Goal: Information Seeking & Learning: Learn about a topic

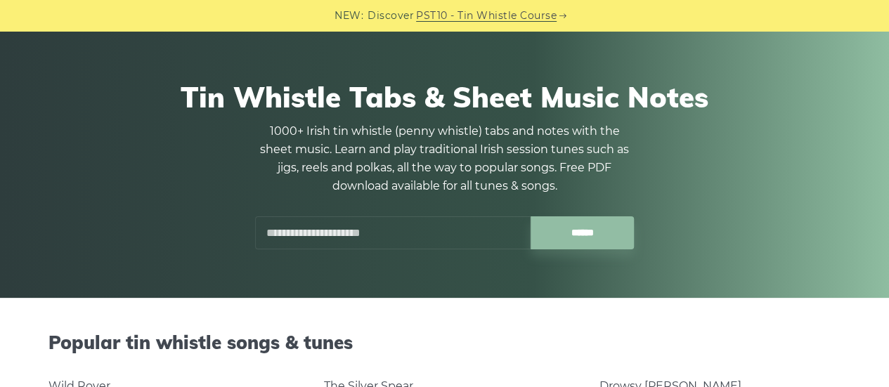
scroll to position [140, 0]
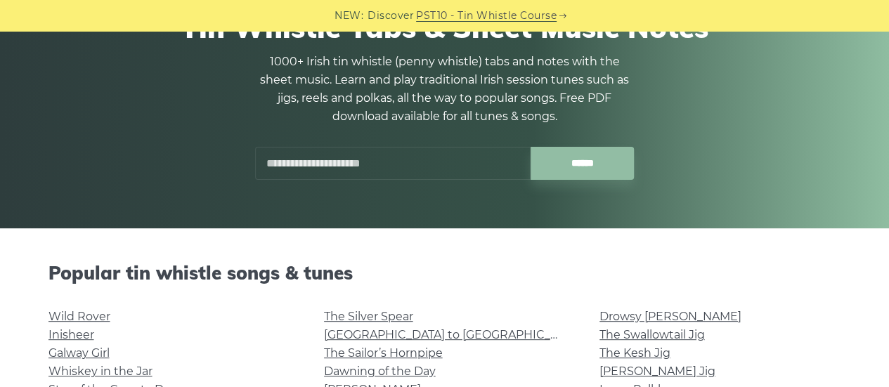
click at [421, 121] on p "1000+ Irish tin whistle (penny whistle) tabs and notes with the sheet music. Le…" at bounding box center [444, 89] width 379 height 73
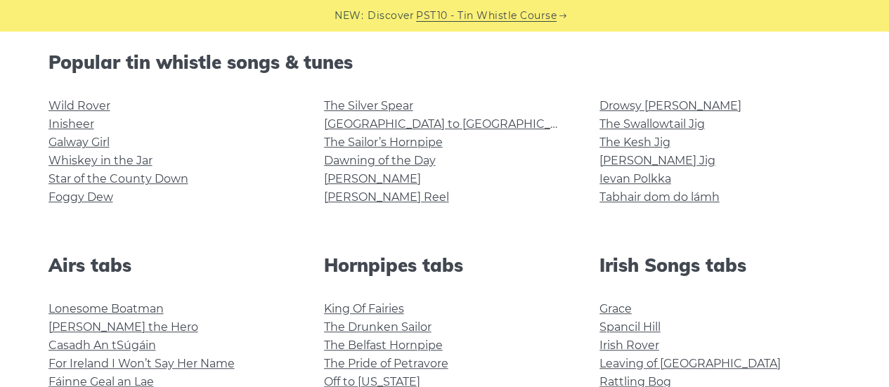
scroll to position [211, 0]
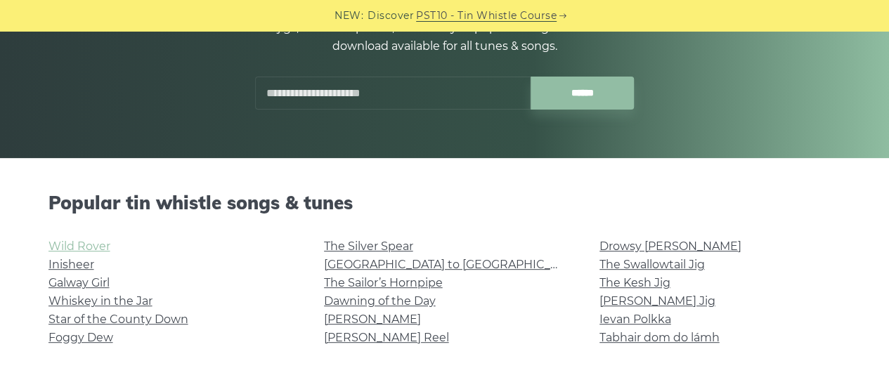
click at [102, 242] on link "Wild Rover" at bounding box center [79, 246] width 62 height 13
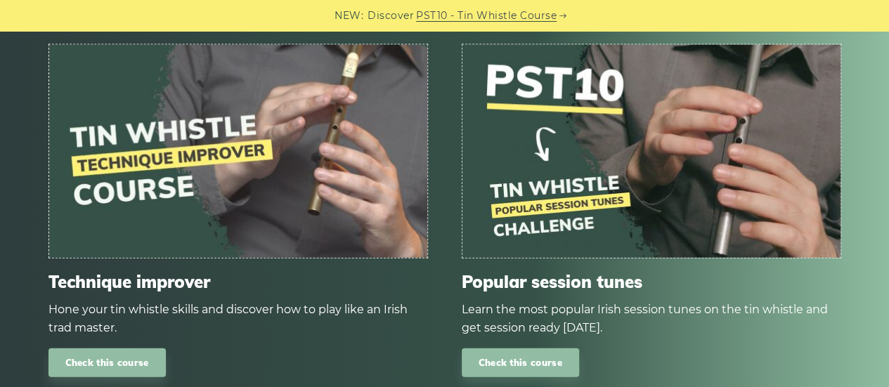
scroll to position [1264, 0]
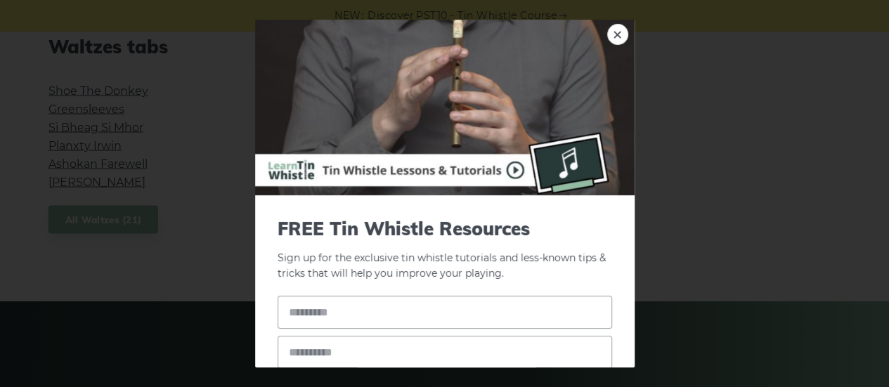
drag, startPoint x: 182, startPoint y: 114, endPoint x: 217, endPoint y: 1, distance: 119.1
click at [194, 106] on div "× FREE Tin Whistle Resources Sign up for the exclusive tin whistle tutorials an…" at bounding box center [444, 193] width 889 height 387
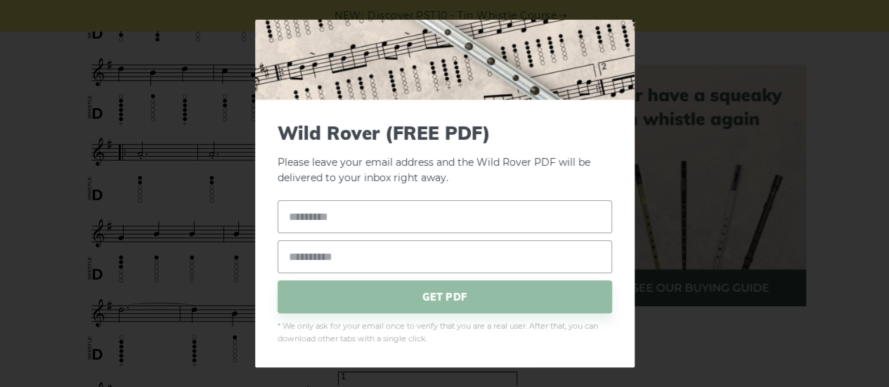
scroll to position [632, 0]
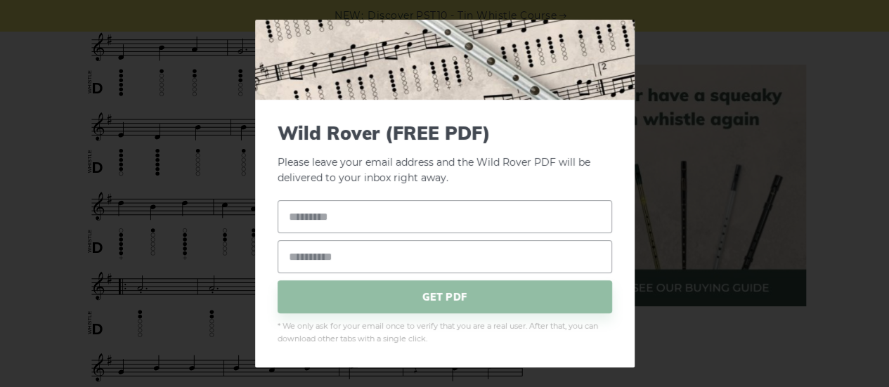
click at [662, 97] on div "× Wild Rover (FREE PDF) Please leave your email address and the Wild Rover PDF …" at bounding box center [444, 193] width 889 height 387
drag, startPoint x: 854, startPoint y: 105, endPoint x: 828, endPoint y: 48, distance: 62.5
click at [856, 103] on div "× Wild Rover (FREE PDF) Please leave your email address and the Wild Rover PDF …" at bounding box center [444, 193] width 889 height 387
click at [172, 171] on div "× Wild Rover (FREE PDF) Please leave your email address and the Wild Rover PDF …" at bounding box center [444, 193] width 889 height 387
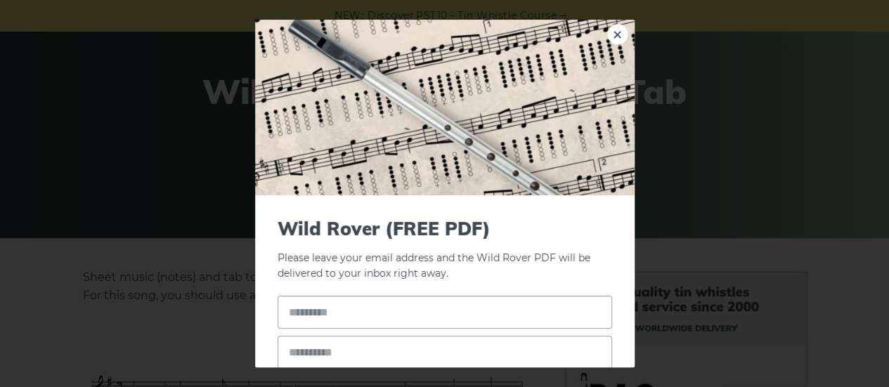
scroll to position [70, 0]
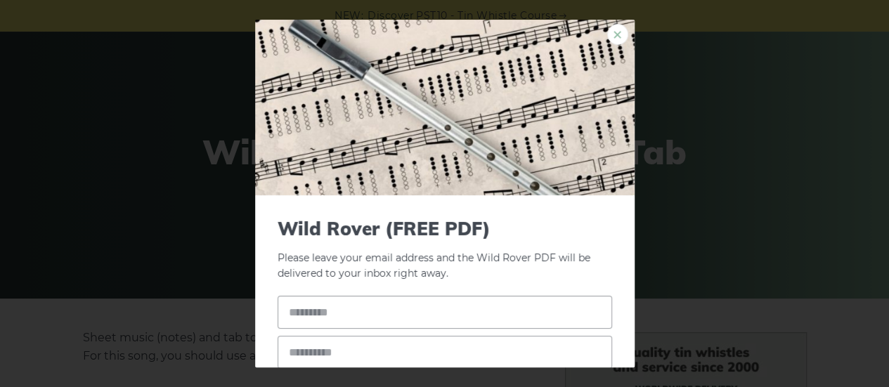
click at [607, 35] on link "×" at bounding box center [617, 34] width 21 height 21
